Goal: Task Accomplishment & Management: Use online tool/utility

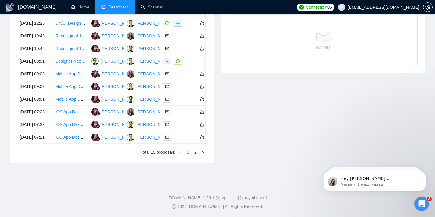
click at [273, 144] on div "Invitations 3 hours ago Date Title Invitation Letter Freelancer Status No data" at bounding box center [322, 71] width 211 height 185
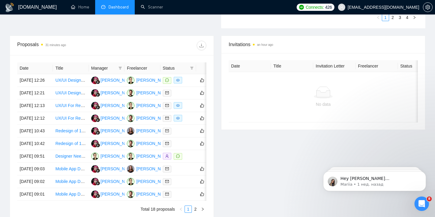
scroll to position [230, 0]
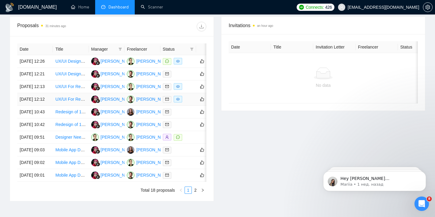
click at [78, 102] on link "UX/UI For Rental platform" at bounding box center [79, 99] width 49 height 5
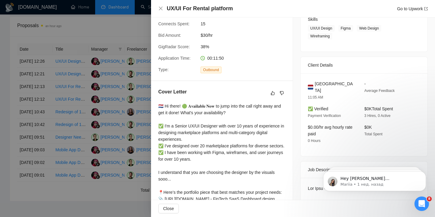
scroll to position [100, 0]
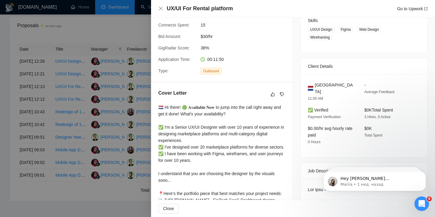
click at [160, 14] on div "UX/UI For Rental platform Go to Upwork" at bounding box center [293, 9] width 284 height 18
click at [162, 9] on icon "close" at bounding box center [160, 8] width 5 height 5
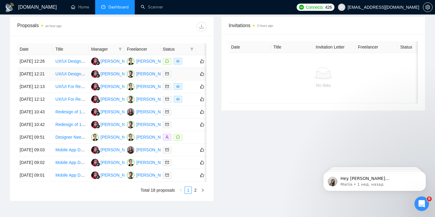
scroll to position [0, 0]
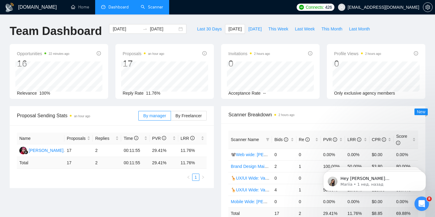
click at [156, 9] on link "Scanner" at bounding box center [152, 7] width 22 height 5
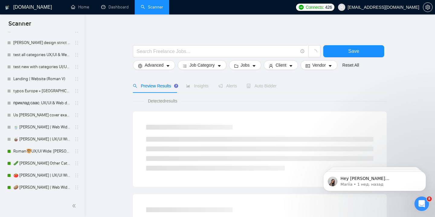
scroll to position [337, 0]
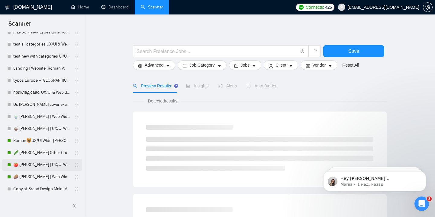
click at [39, 163] on link "🍅 [PERSON_NAME] | UX/UI Wide: 10.07 - Bid in Range" at bounding box center [41, 165] width 57 height 12
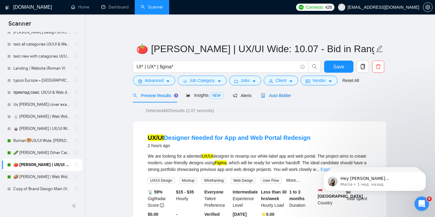
click at [285, 96] on span "Auto Bidder" at bounding box center [276, 95] width 30 height 5
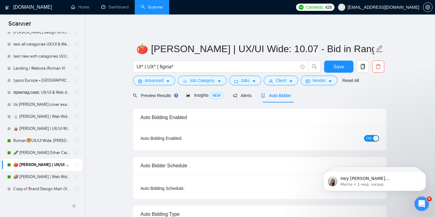
radio input "false"
radio input "true"
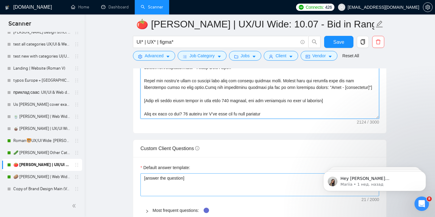
scroll to position [862, 0]
drag, startPoint x: 144, startPoint y: 112, endPoint x: 225, endPoint y: 127, distance: 82.0
click at [225, 127] on div "Cover letter template:" at bounding box center [259, 50] width 253 height 167
